Goal: Task Accomplishment & Management: Complete application form

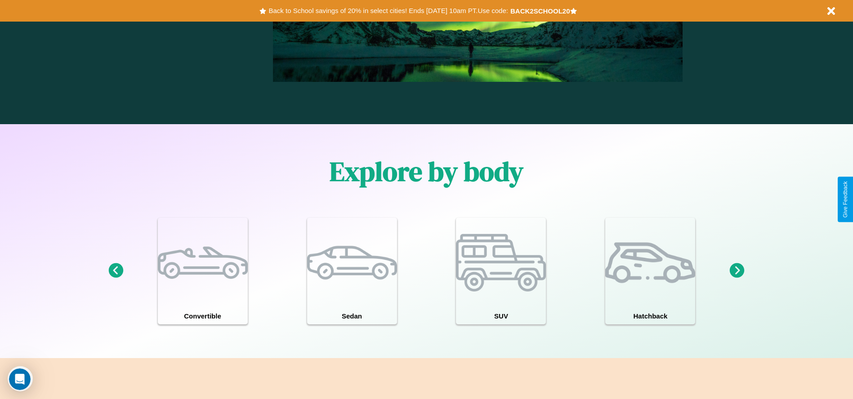
scroll to position [784, 0]
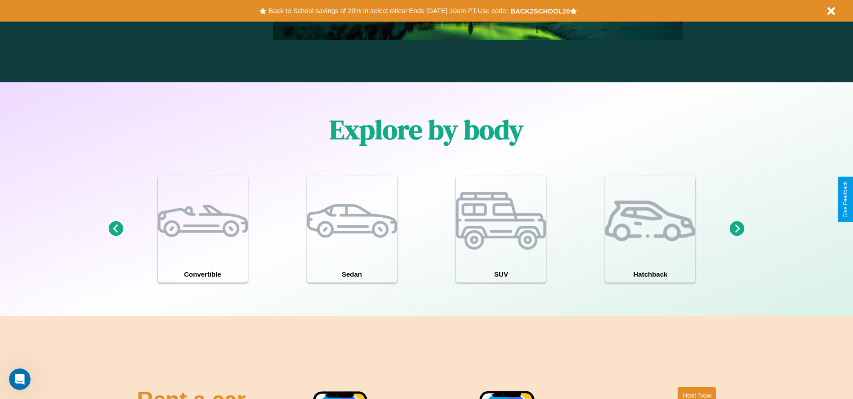
click at [737, 229] on icon at bounding box center [737, 228] width 15 height 15
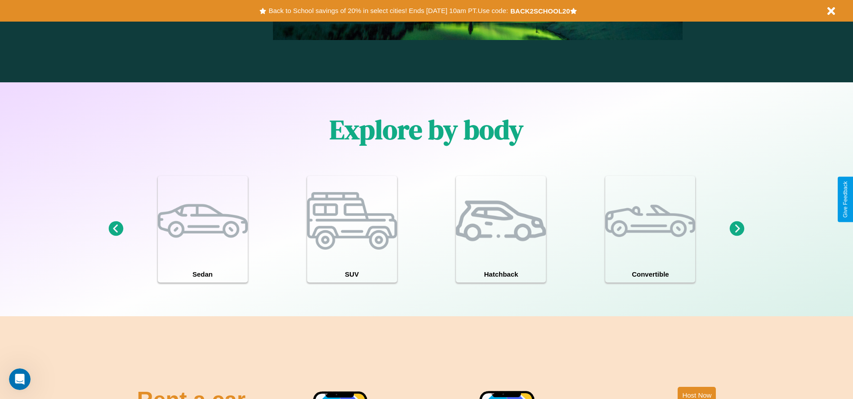
click at [737, 229] on icon at bounding box center [737, 228] width 15 height 15
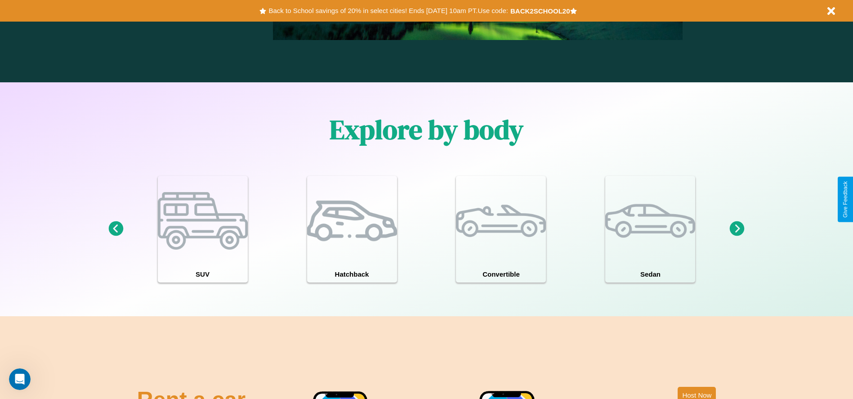
click at [116, 229] on icon at bounding box center [115, 228] width 15 height 15
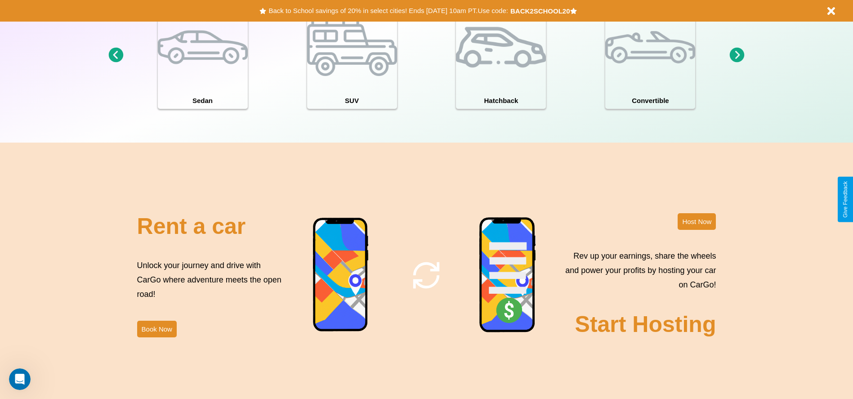
scroll to position [980, 0]
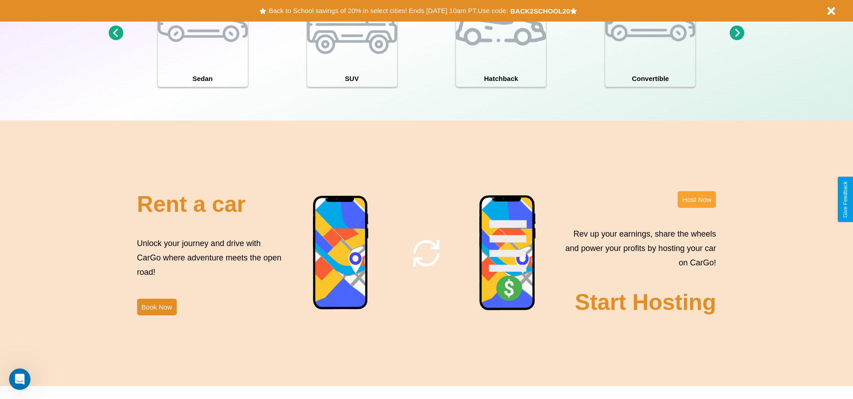
click at [696, 199] on button "Host Now" at bounding box center [696, 199] width 38 height 17
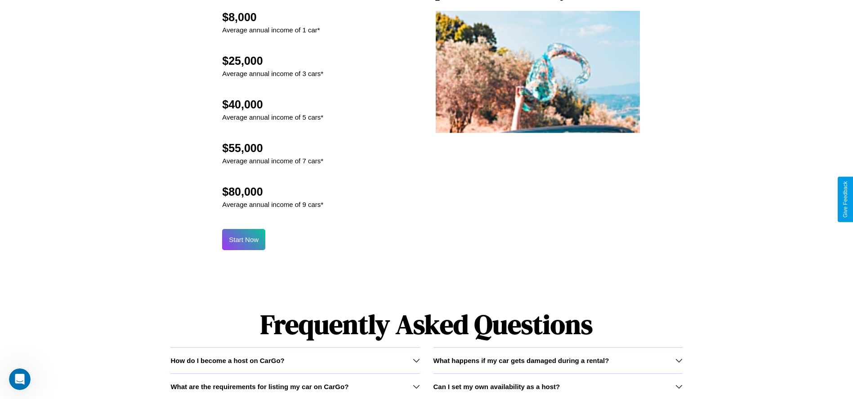
scroll to position [883, 0]
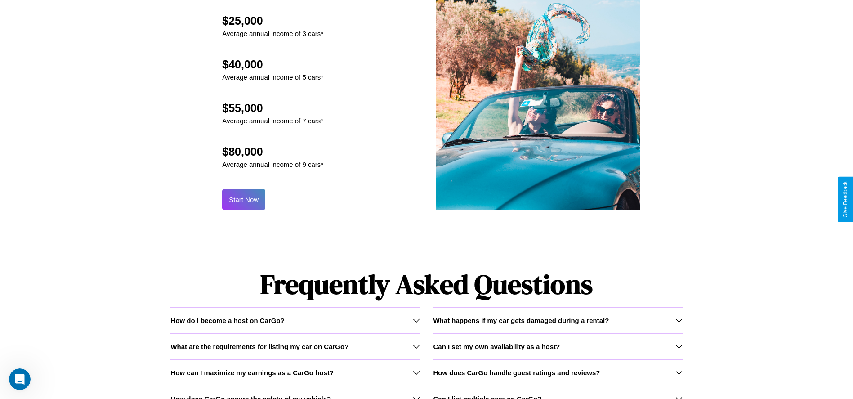
click at [244, 199] on button "Start Now" at bounding box center [243, 199] width 43 height 21
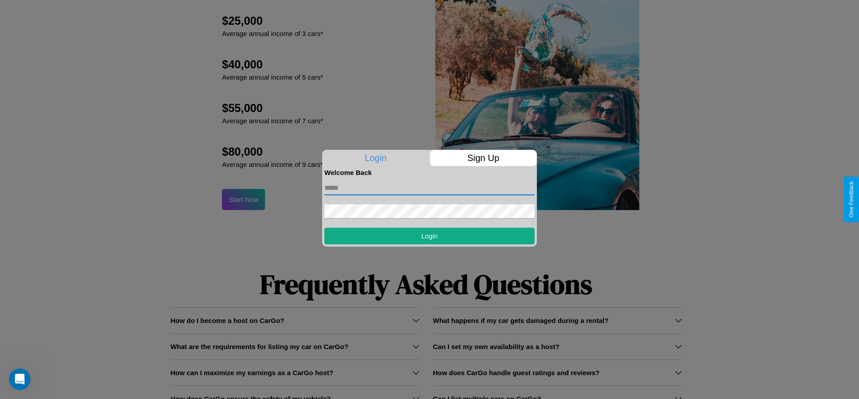
click at [430, 187] on input "text" at bounding box center [430, 188] width 210 height 14
type input "**********"
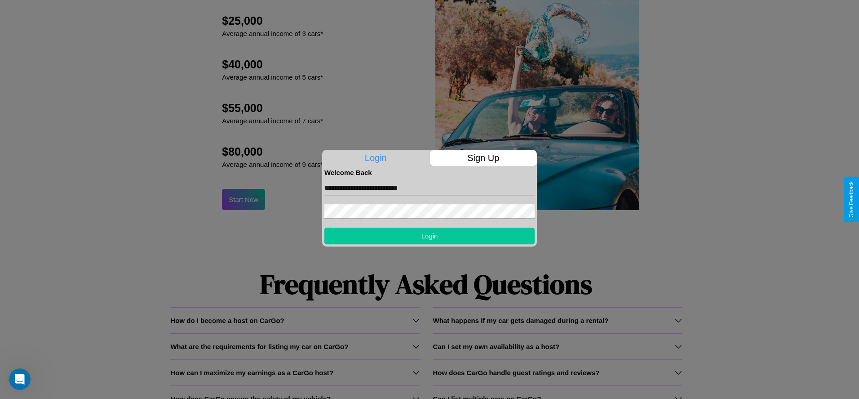
click at [430, 236] on button "Login" at bounding box center [430, 235] width 210 height 17
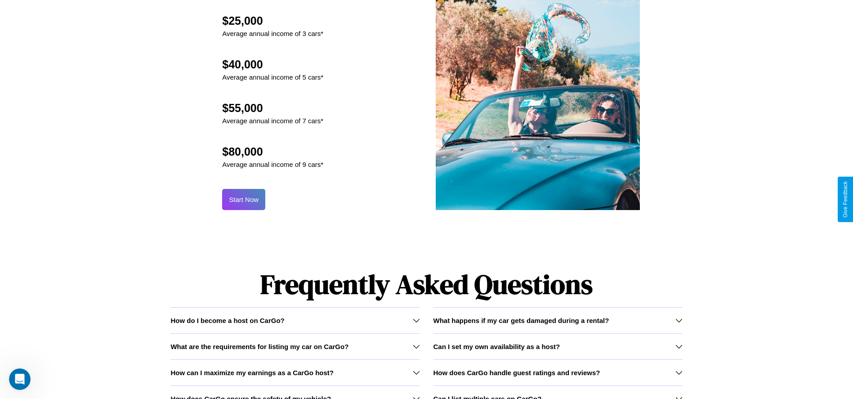
click at [244, 199] on button "Start Now" at bounding box center [243, 199] width 43 height 21
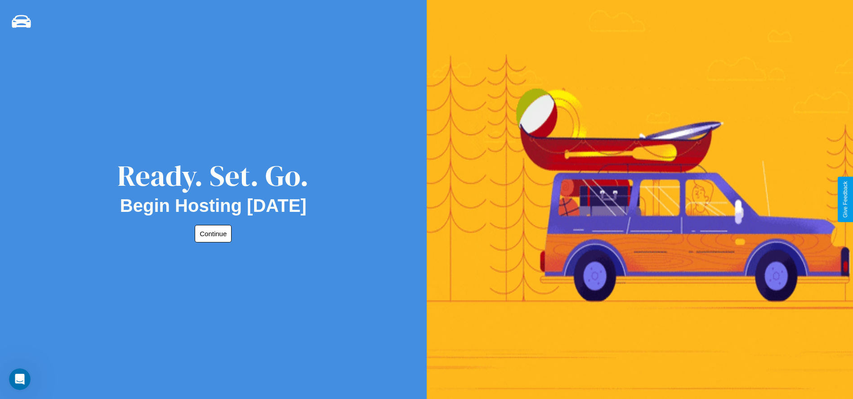
click at [211, 233] on button "Continue" at bounding box center [213, 234] width 37 height 18
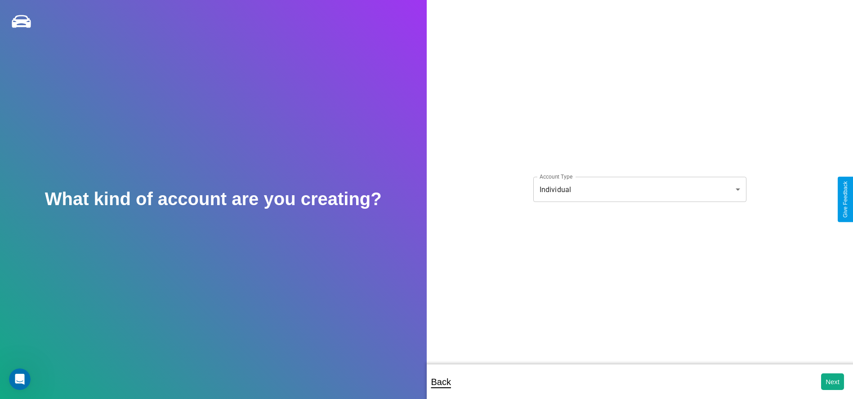
click at [639, 189] on body "**********" at bounding box center [426, 205] width 853 height 411
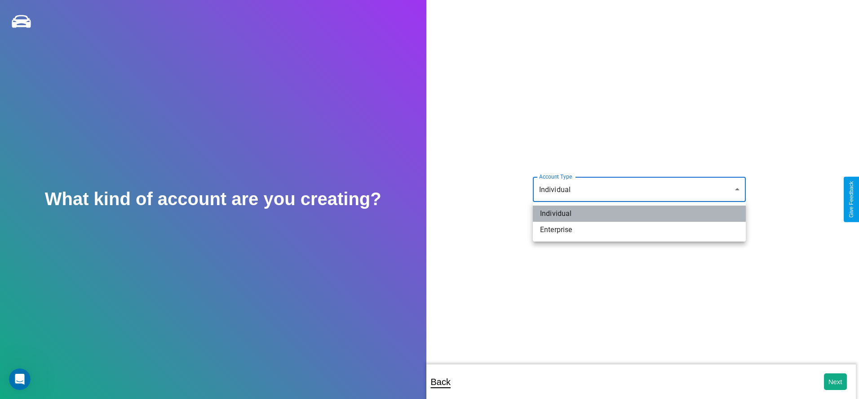
click at [640, 214] on li "Individual" at bounding box center [639, 213] width 213 height 16
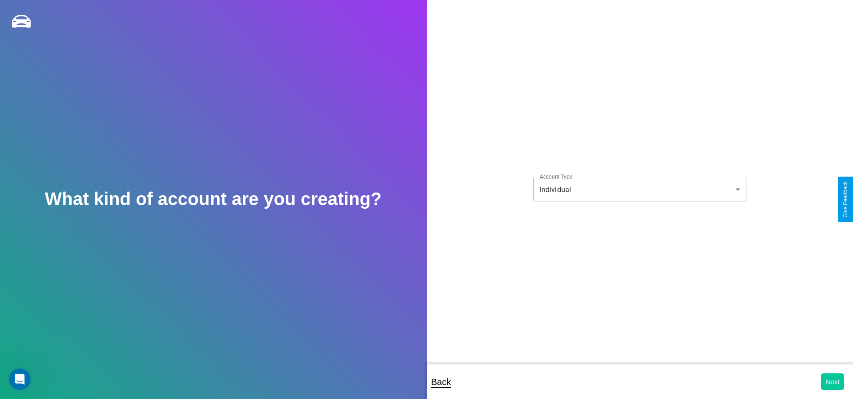
click at [832, 381] on button "Next" at bounding box center [832, 381] width 23 height 17
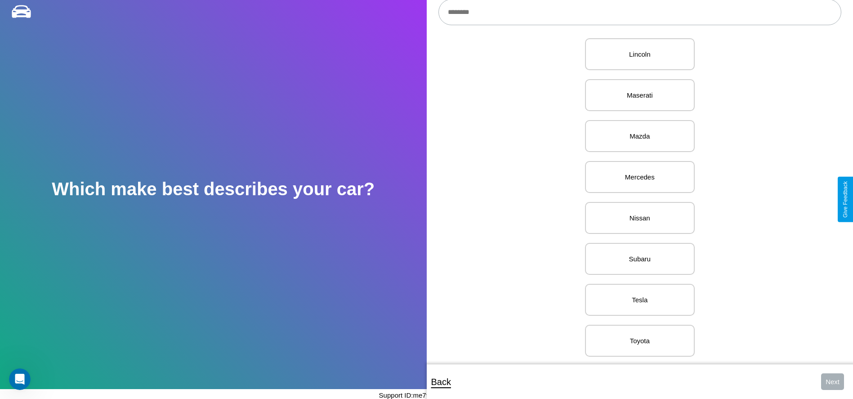
scroll to position [1051, 0]
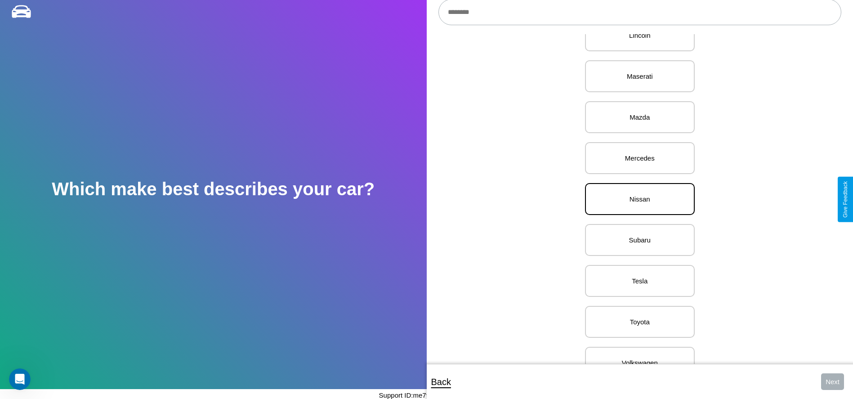
click at [636, 199] on p "Nissan" at bounding box center [640, 199] width 90 height 12
click at [832, 381] on button "Next" at bounding box center [832, 381] width 23 height 17
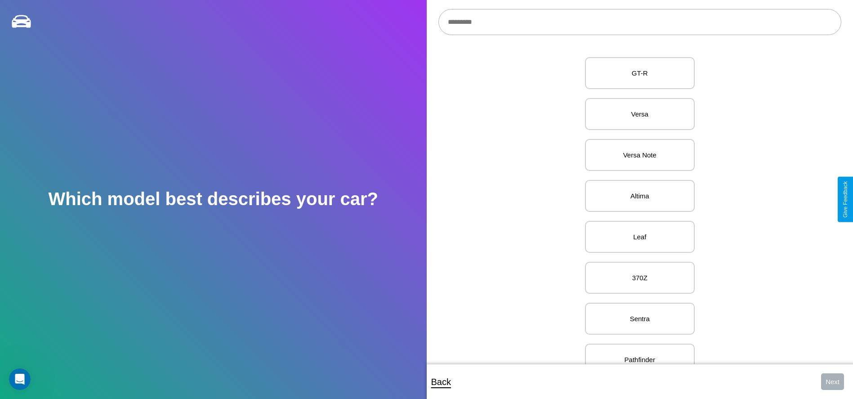
click at [639, 22] on input "text" at bounding box center [639, 22] width 403 height 26
type input "*********"
click at [0, 0] on div at bounding box center [213, 22] width 427 height 45
